Goal: Task Accomplishment & Management: Manage account settings

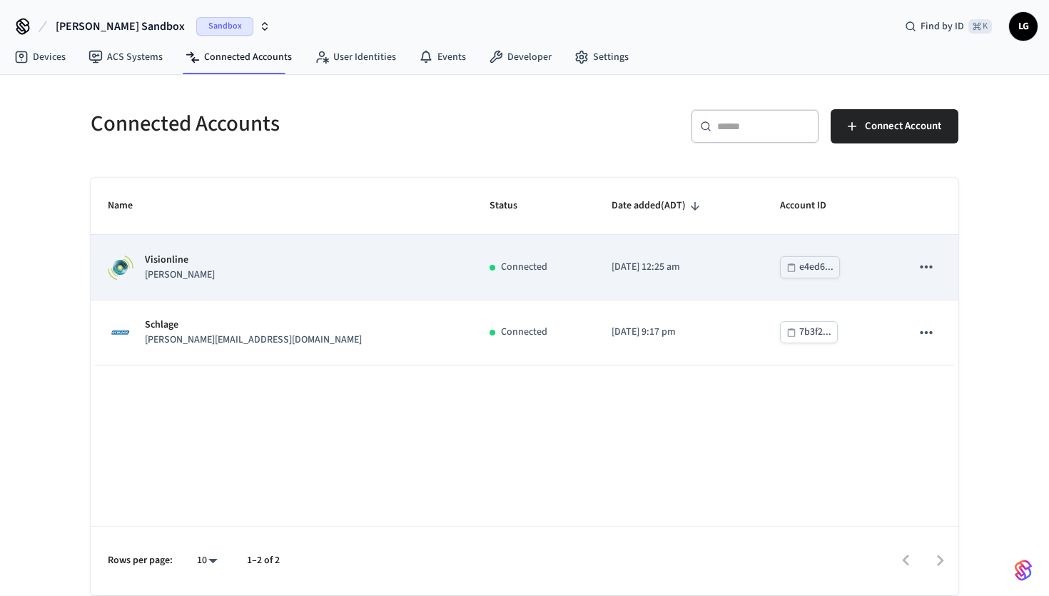
click at [594, 271] on td "[DATE] 12:25 am" at bounding box center [678, 267] width 168 height 65
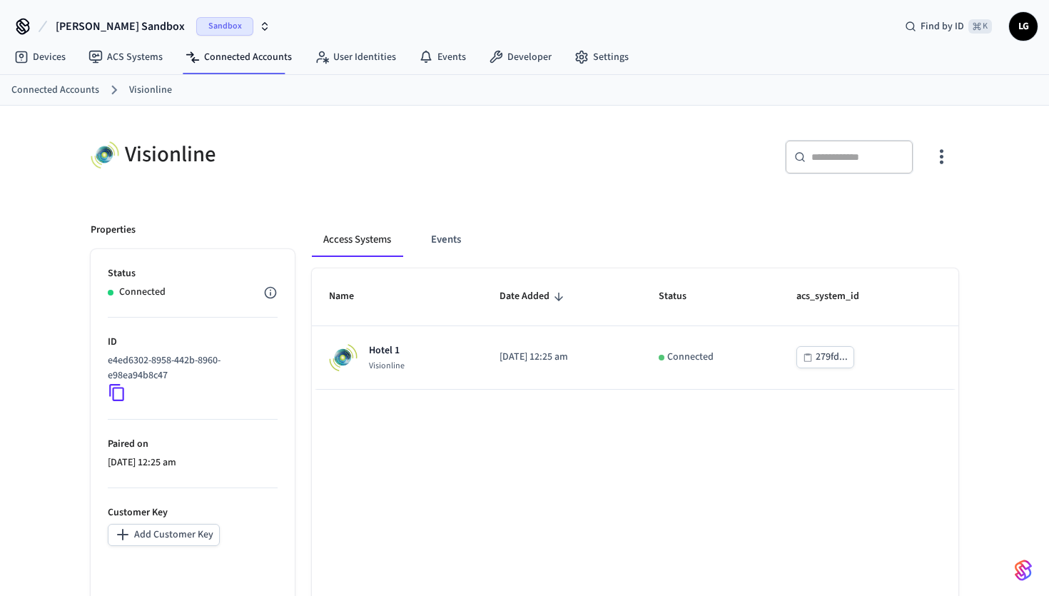
scroll to position [89, 0]
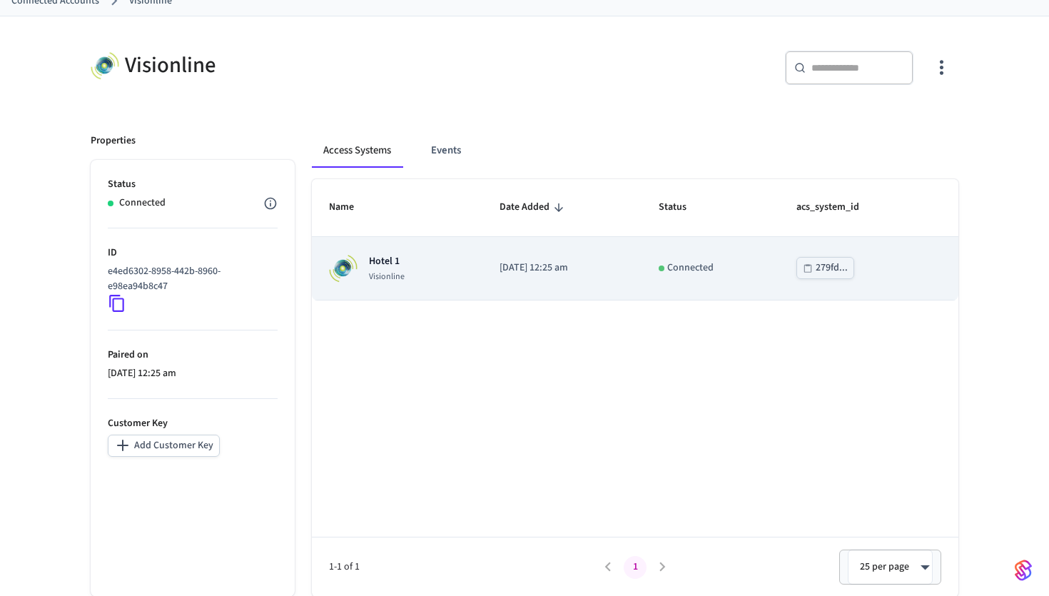
click at [422, 268] on div "Hotel 1 Visionline" at bounding box center [397, 268] width 136 height 29
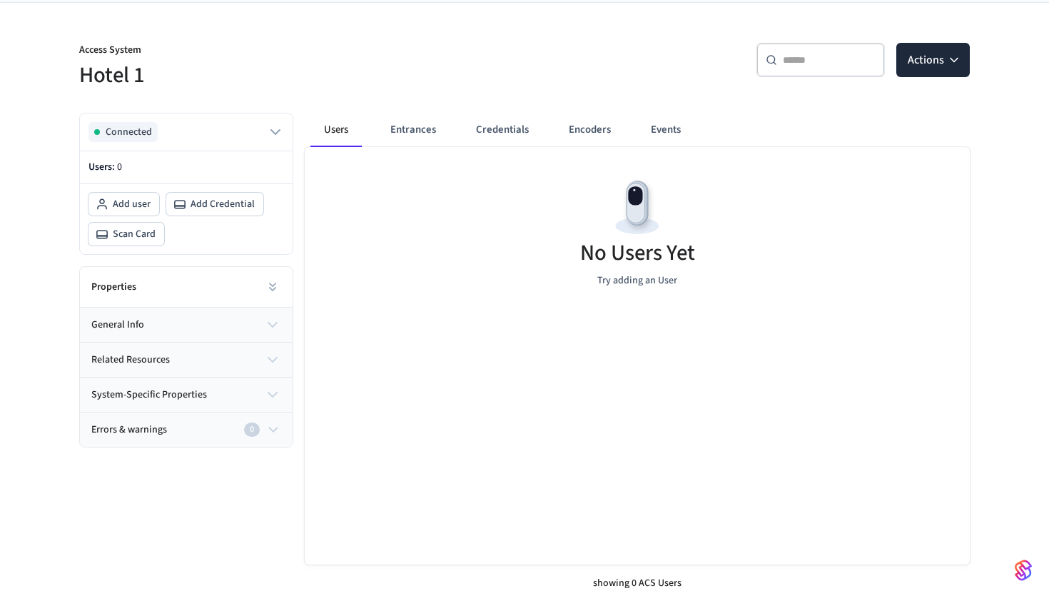
scroll to position [109, 0]
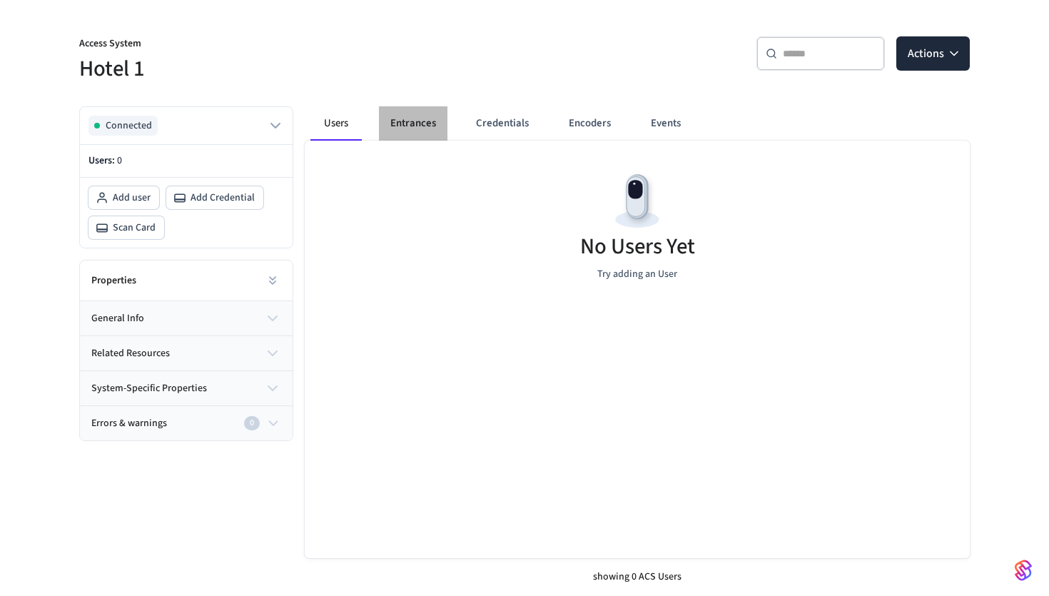
click at [400, 138] on button "Entrances" at bounding box center [413, 123] width 69 height 34
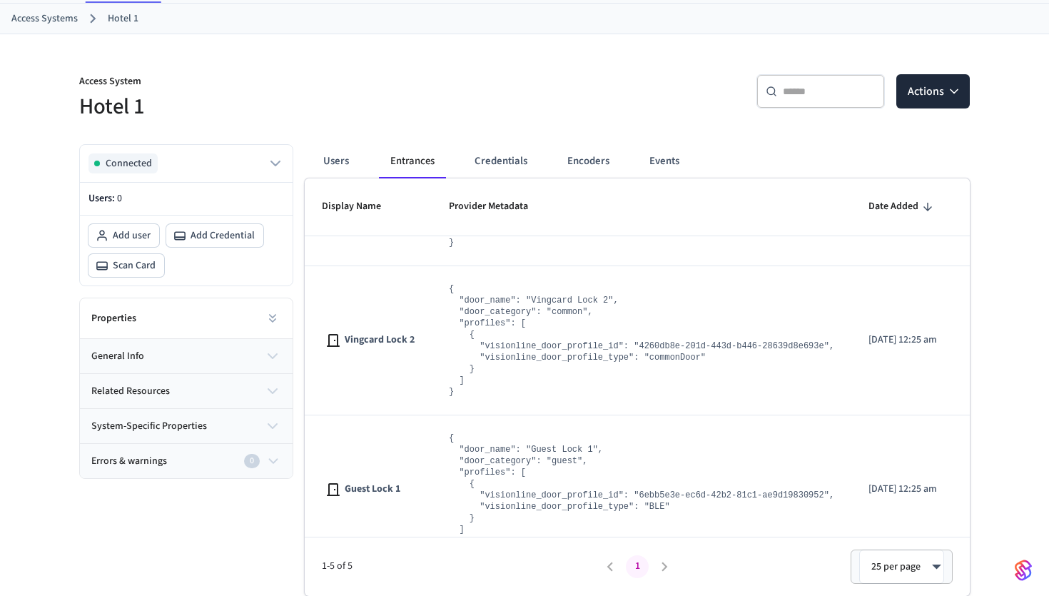
scroll to position [377, 0]
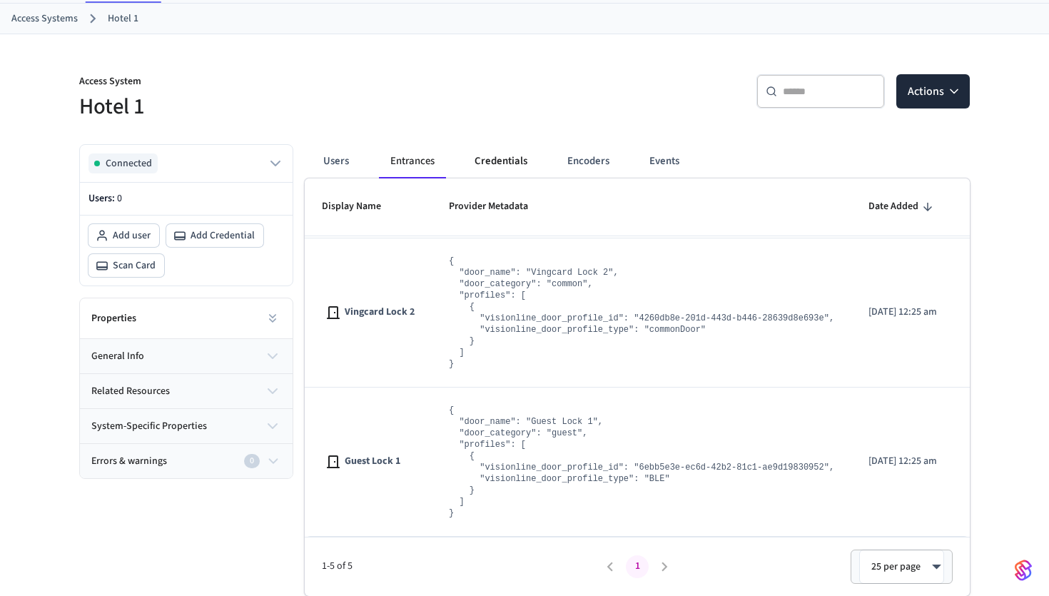
click at [500, 161] on button "Credentials" at bounding box center [501, 161] width 76 height 34
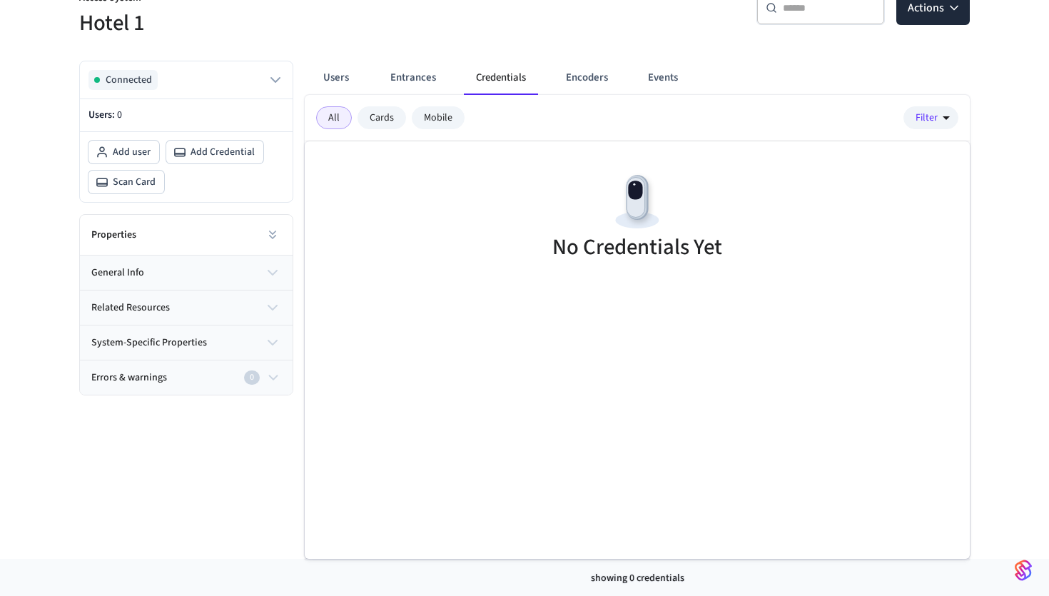
scroll to position [0, 0]
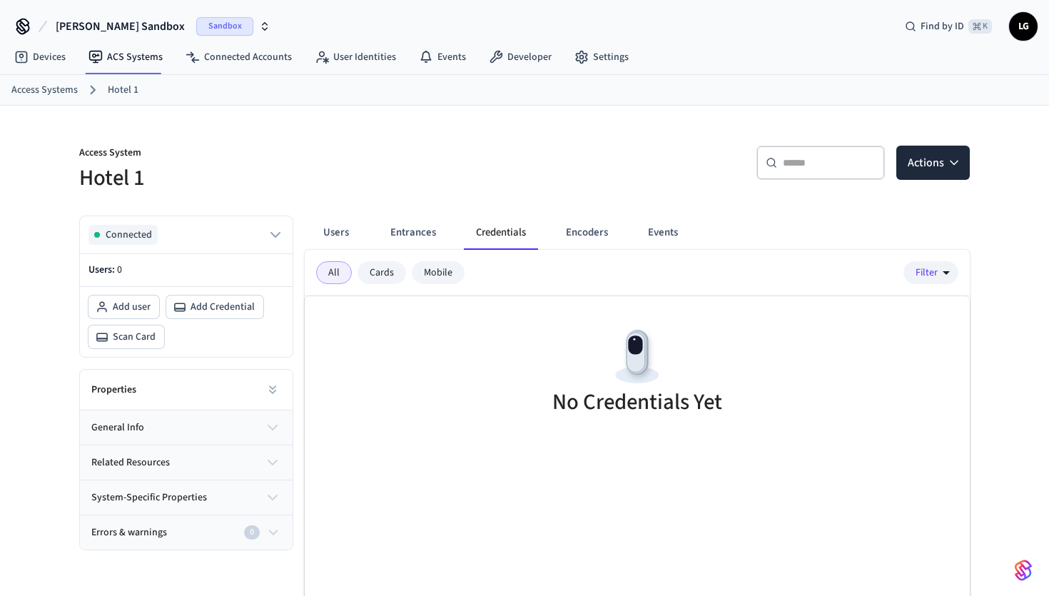
click at [391, 278] on div "Cards" at bounding box center [382, 272] width 49 height 23
click at [455, 269] on div "Mobile" at bounding box center [438, 272] width 53 height 23
click at [405, 238] on button "Entrances" at bounding box center [413, 233] width 69 height 34
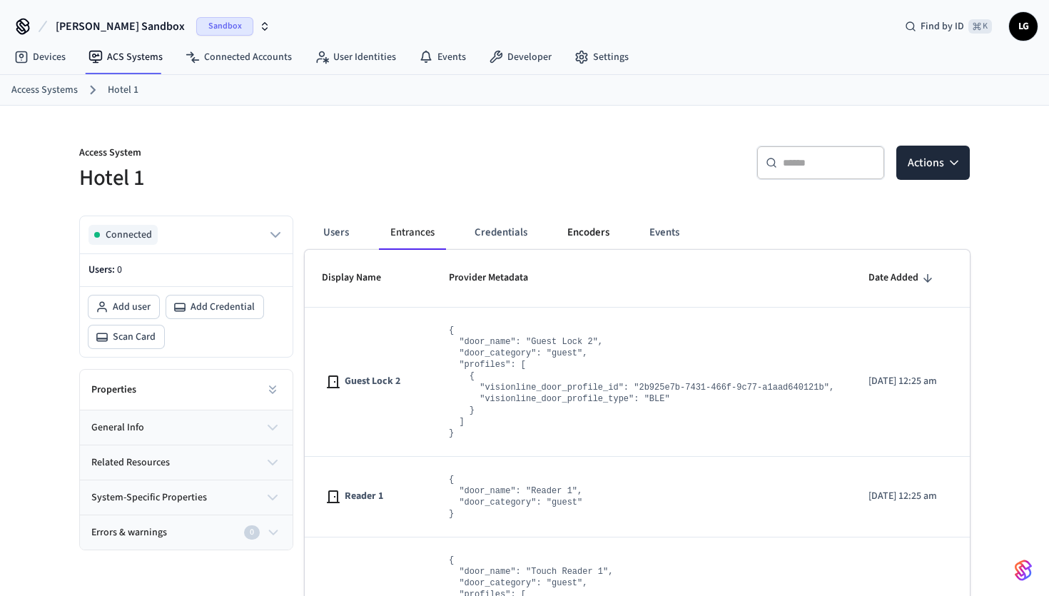
click at [576, 230] on button "Encoders" at bounding box center [588, 233] width 65 height 34
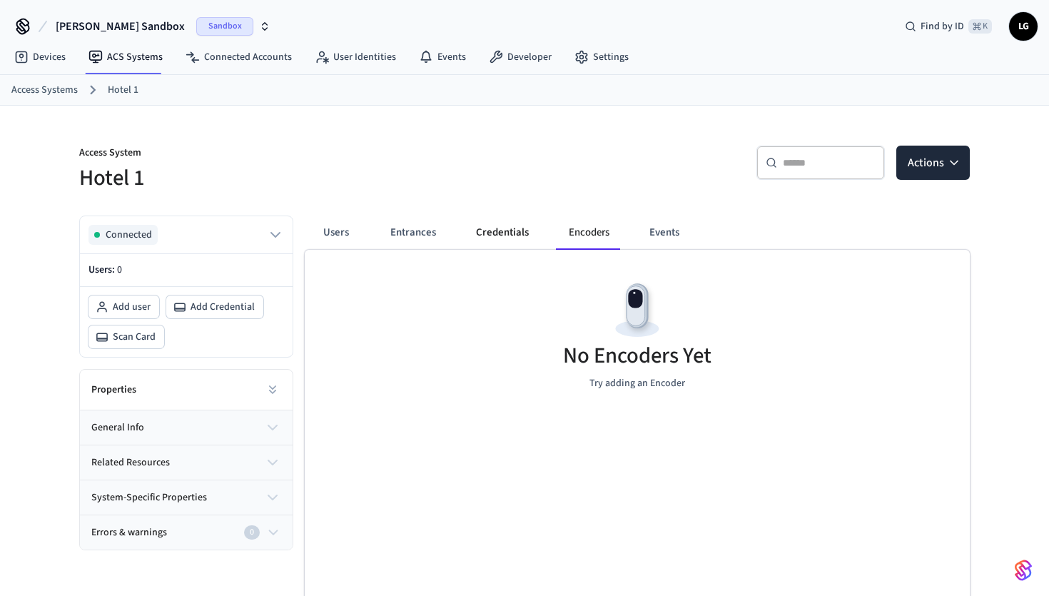
click at [500, 230] on button "Credentials" at bounding box center [503, 233] width 76 height 34
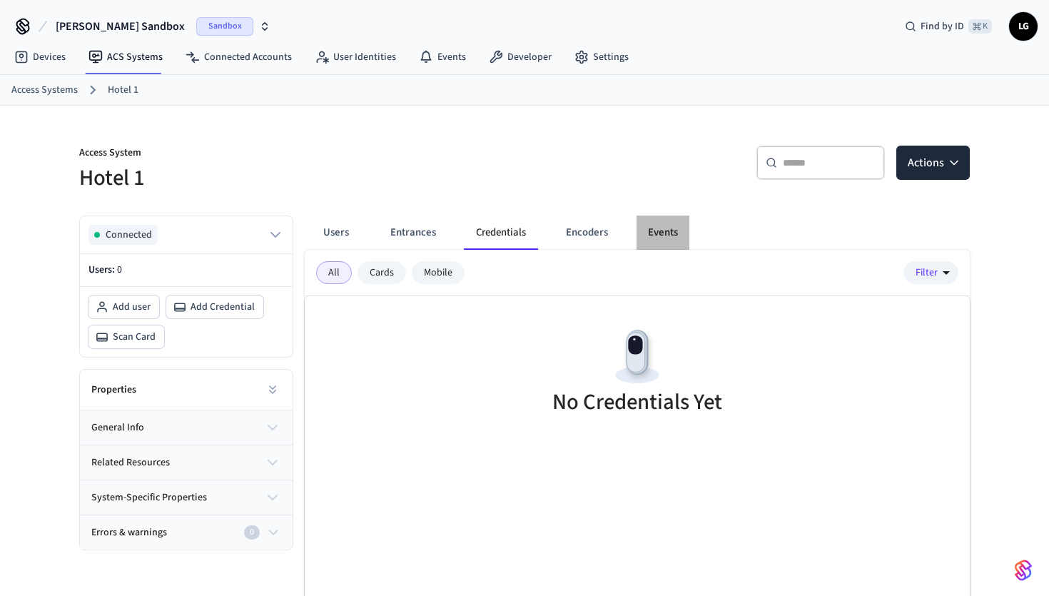
click at [665, 232] on button "Events" at bounding box center [663, 233] width 53 height 34
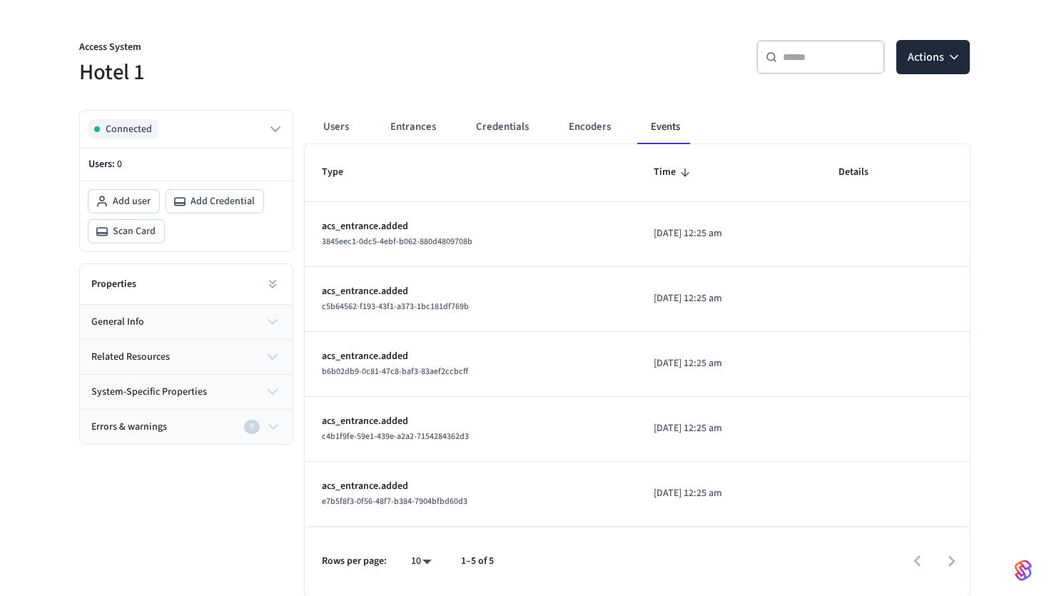
scroll to position [106, 0]
click at [547, 237] on div "3845eec1-0dc5-4ebf-b062-880d4809708b" at bounding box center [471, 241] width 298 height 15
click at [395, 243] on span "3845eec1-0dc5-4ebf-b062-880d4809708b" at bounding box center [397, 241] width 151 height 12
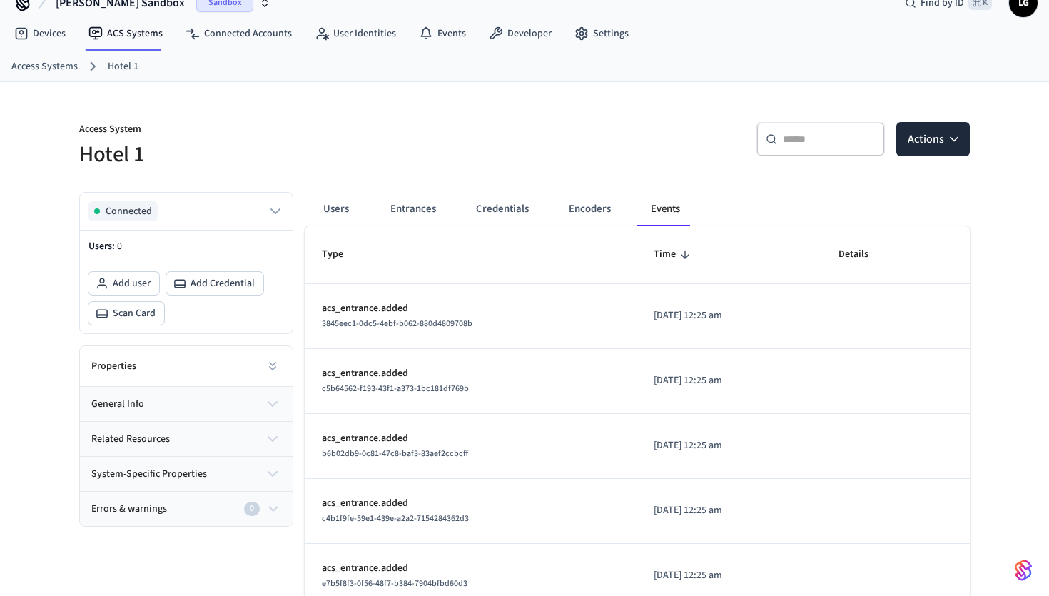
scroll to position [25, 0]
click at [343, 203] on button "Users" at bounding box center [335, 208] width 51 height 34
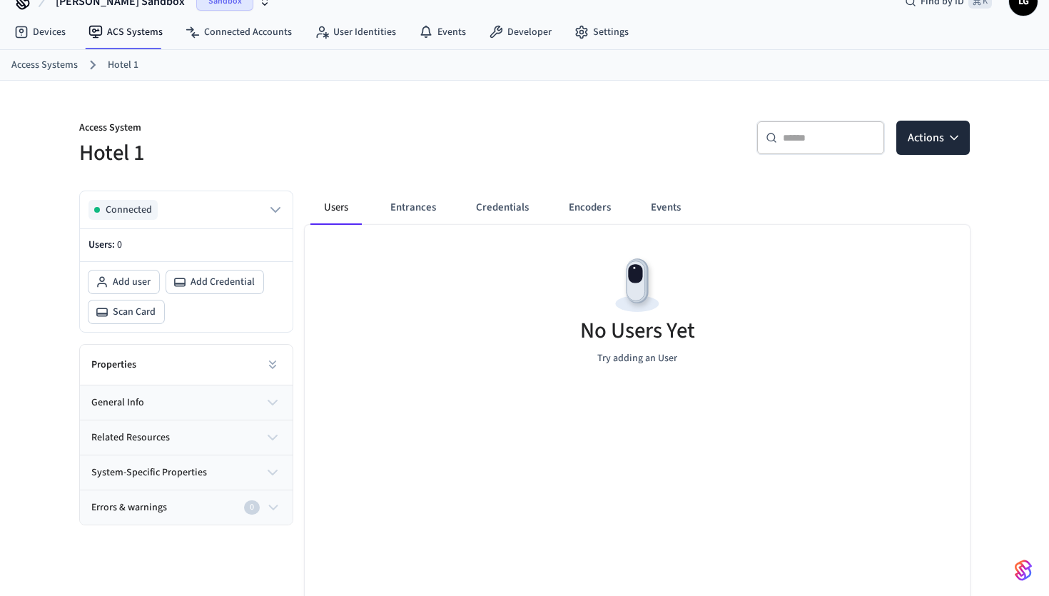
scroll to position [109, 0]
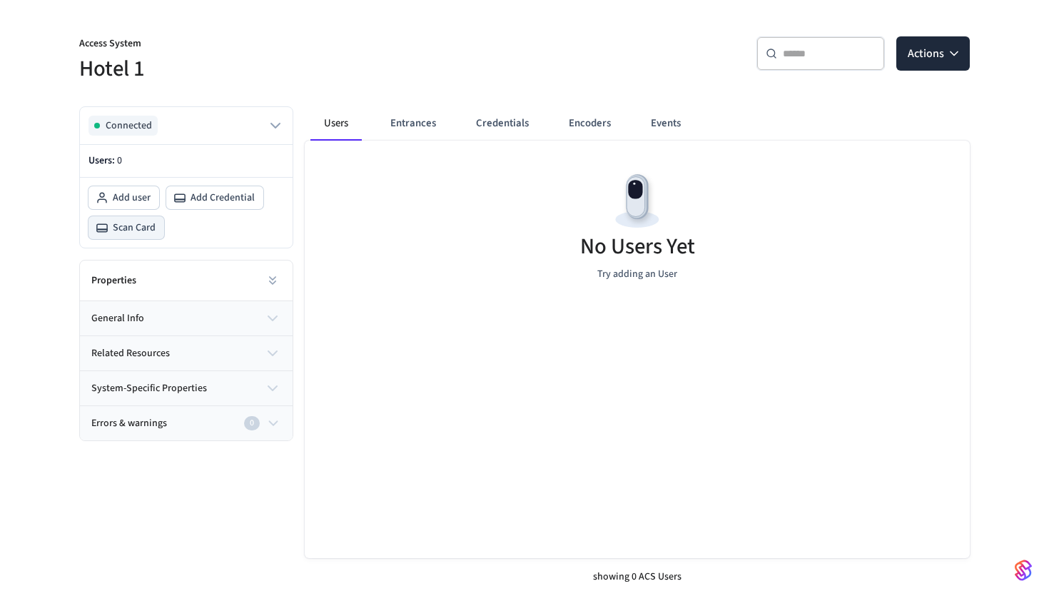
click at [133, 224] on span "Scan Card" at bounding box center [134, 228] width 43 height 14
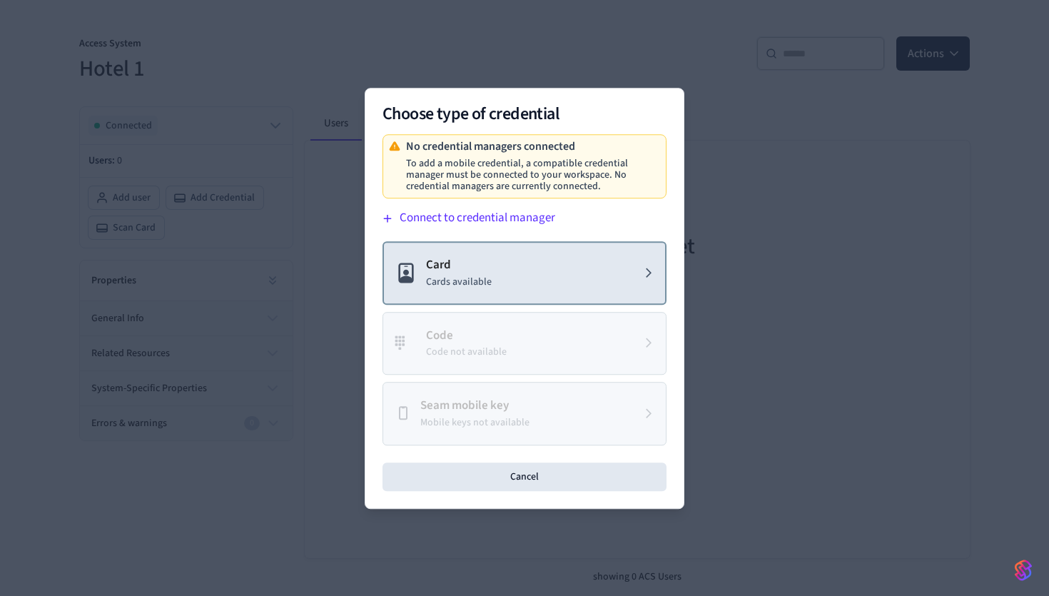
click at [477, 288] on p "Cards available" at bounding box center [459, 281] width 66 height 15
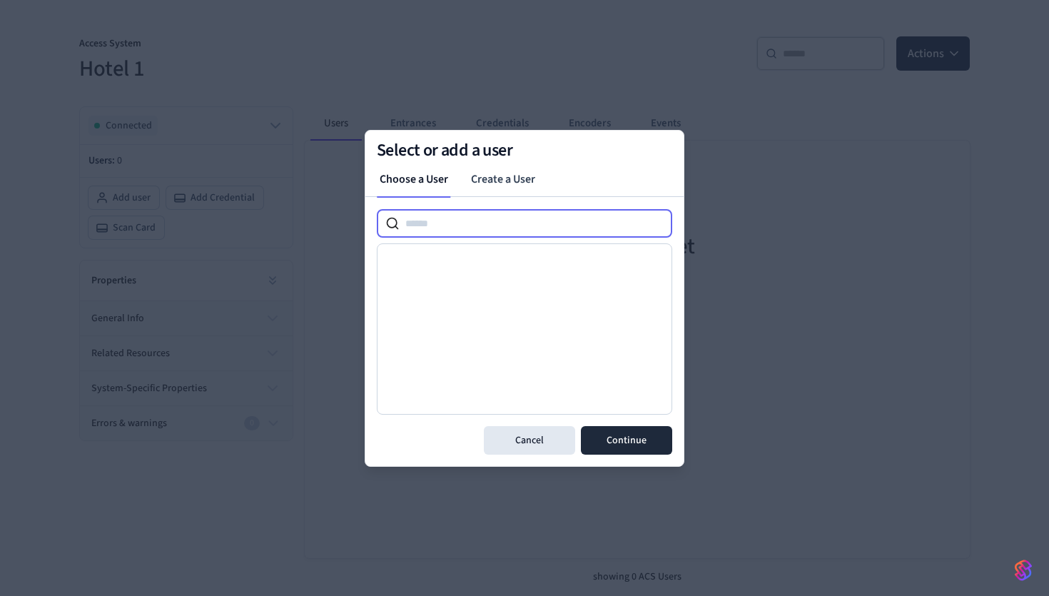
click at [458, 224] on input at bounding box center [536, 223] width 273 height 17
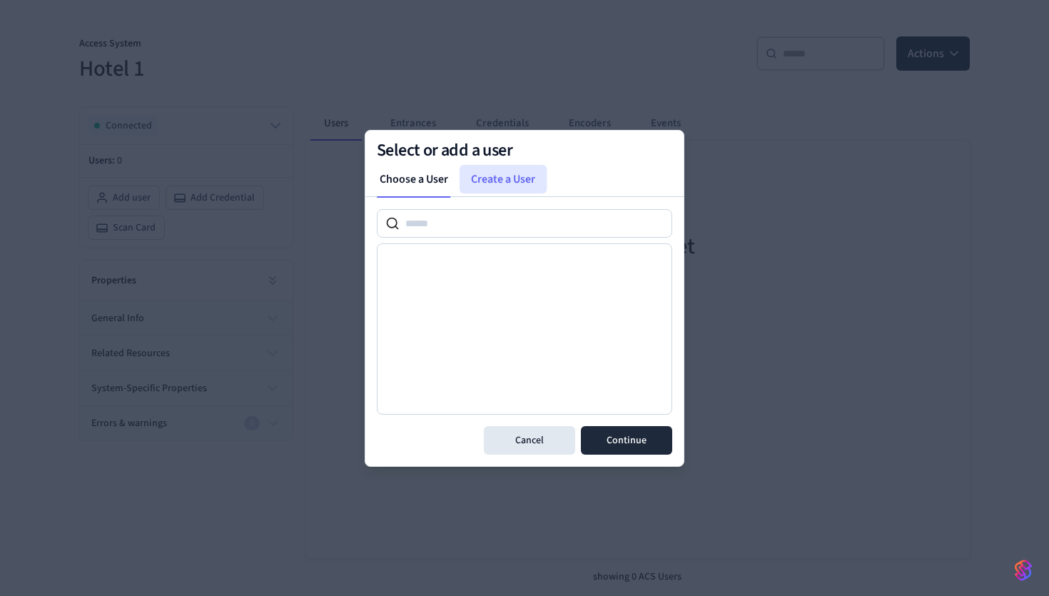
click at [477, 185] on link "Create a User" at bounding box center [503, 179] width 87 height 29
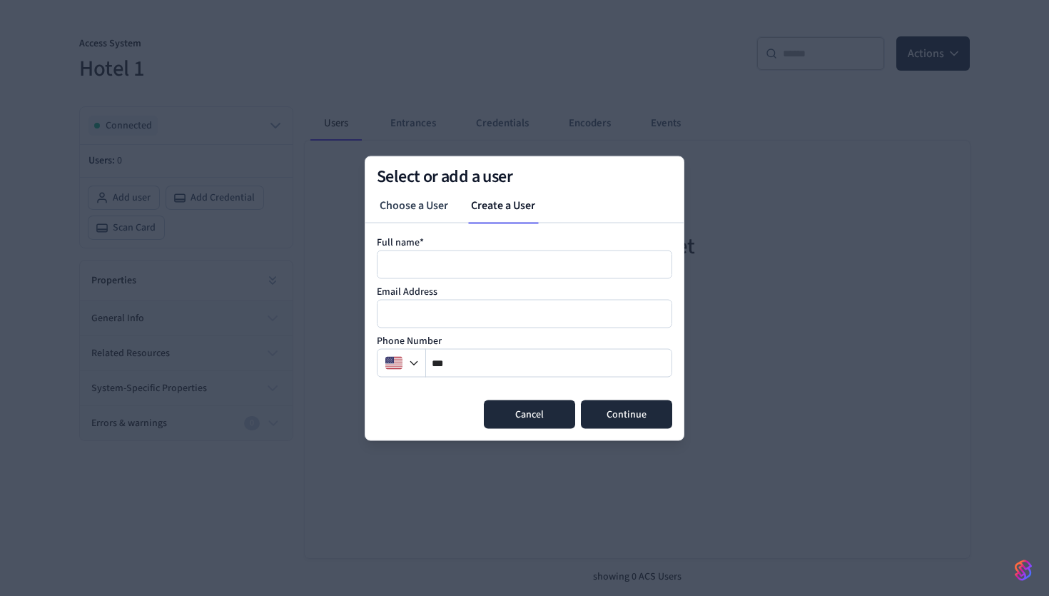
click at [538, 409] on button "Cancel" at bounding box center [529, 414] width 91 height 29
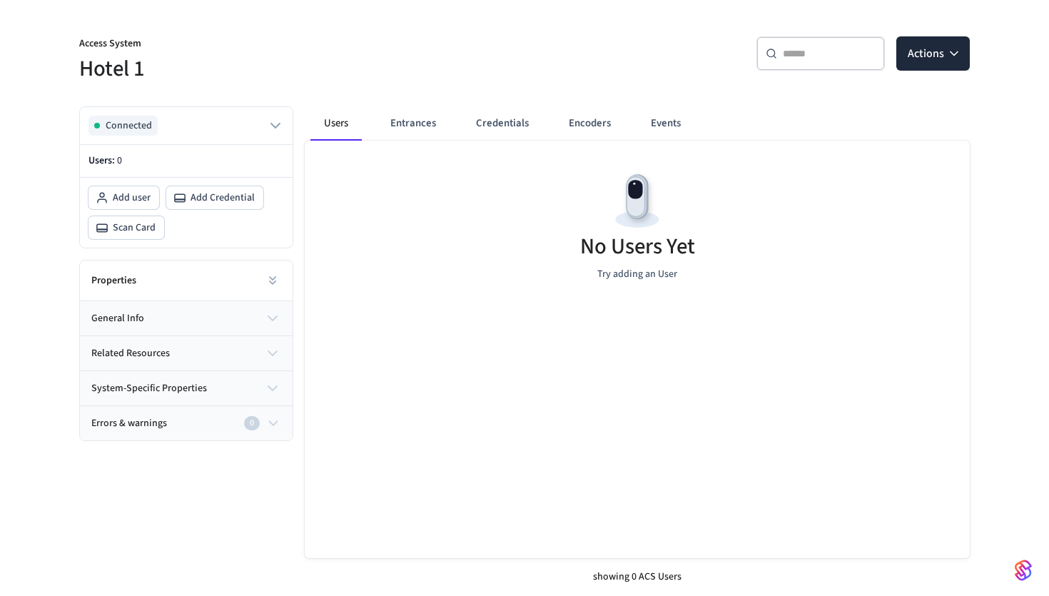
click at [161, 325] on button "general info" at bounding box center [186, 318] width 213 height 34
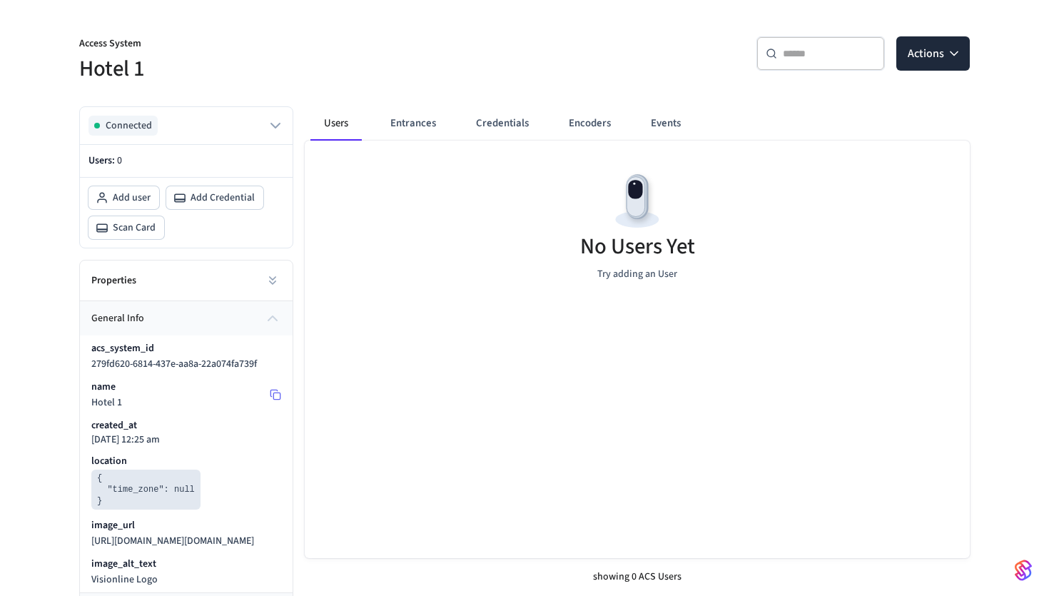
scroll to position [225, 0]
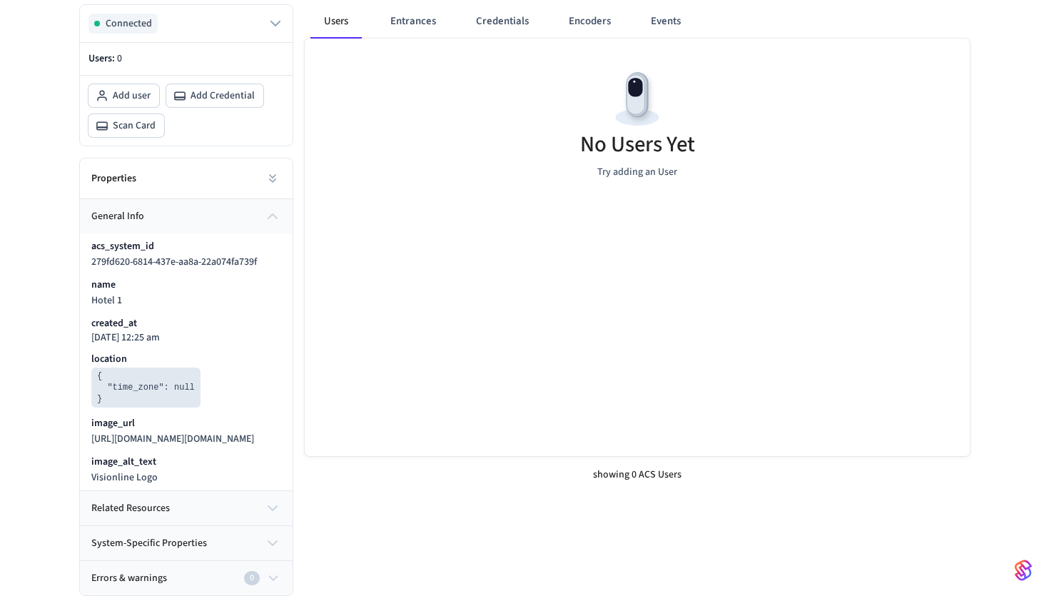
click at [170, 509] on button "related resources" at bounding box center [186, 508] width 213 height 34
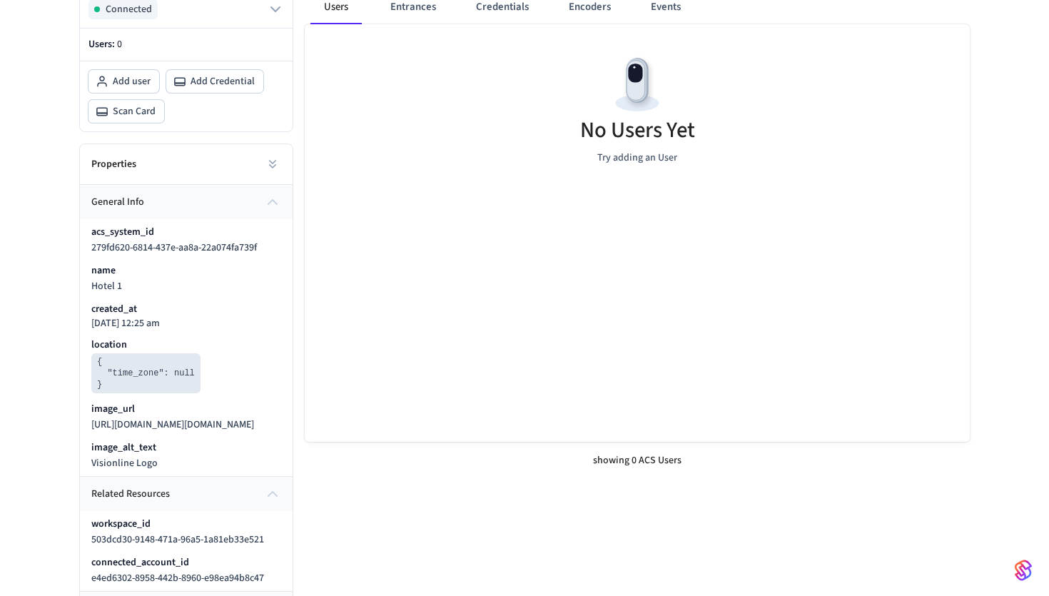
scroll to position [305, 0]
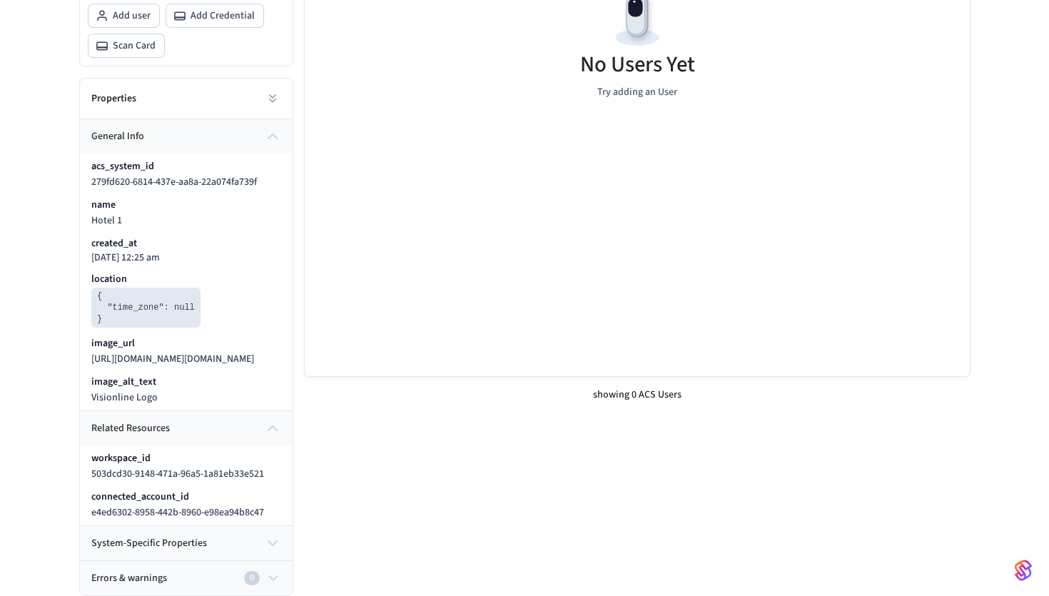
click at [167, 539] on span "system-specific properties" at bounding box center [149, 543] width 116 height 15
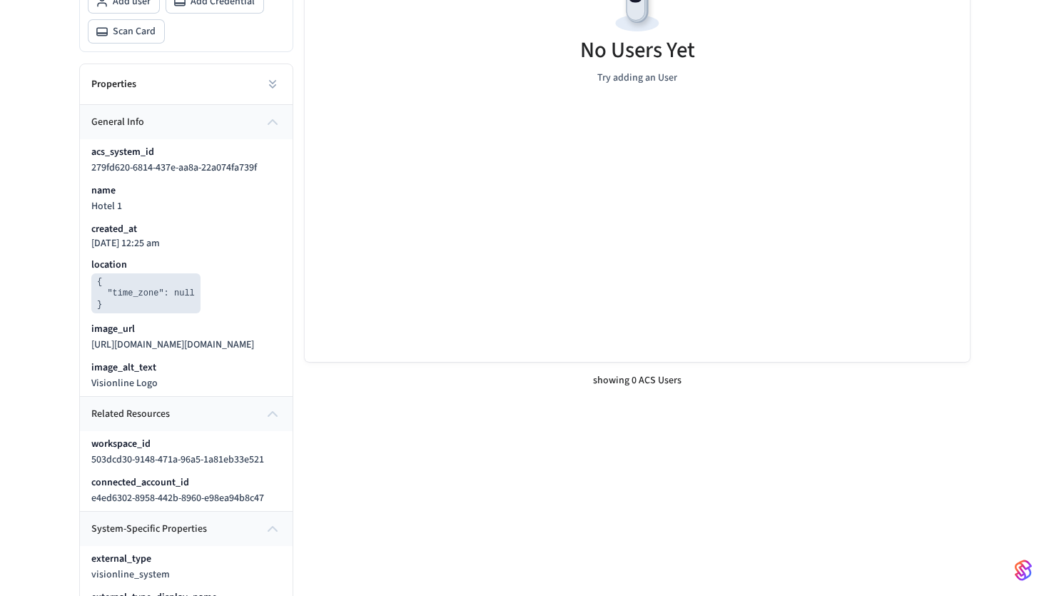
scroll to position [385, 0]
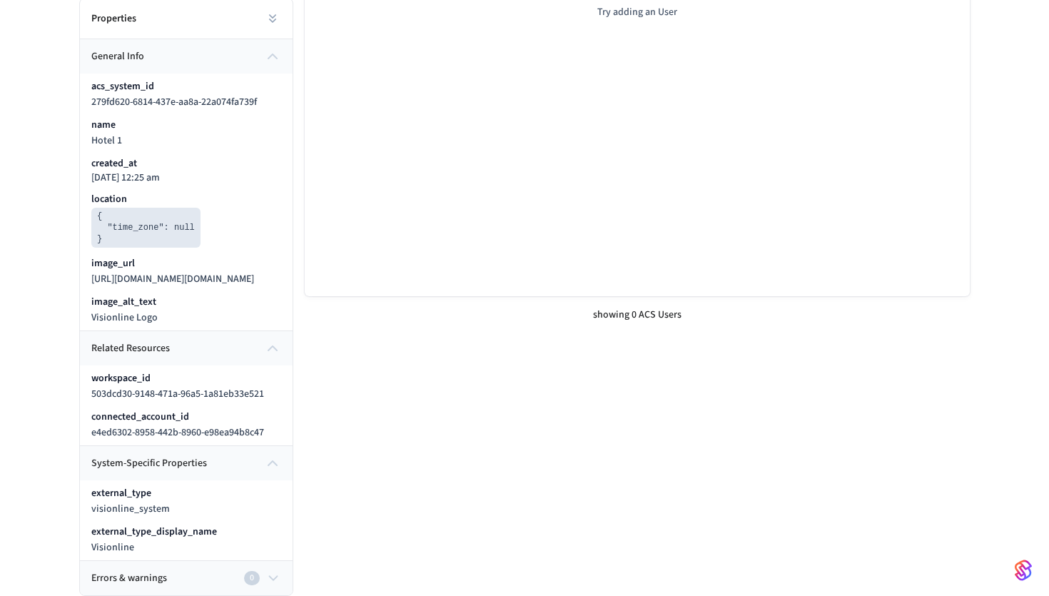
click at [166, 574] on div "Errors & warnings 0" at bounding box center [178, 578] width 174 height 15
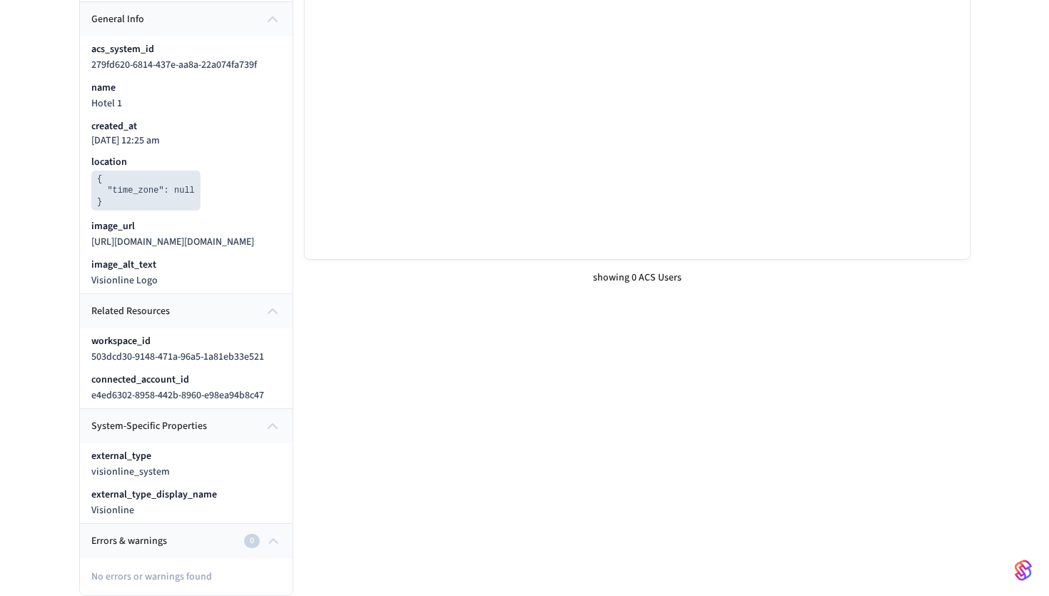
scroll to position [0, 0]
